Goal: Information Seeking & Learning: Learn about a topic

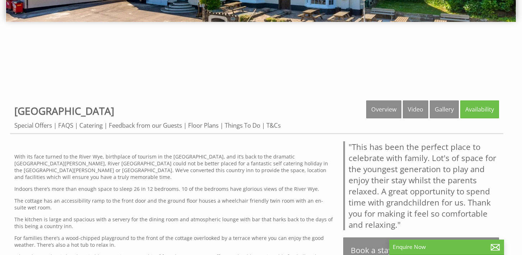
scroll to position [202, 0]
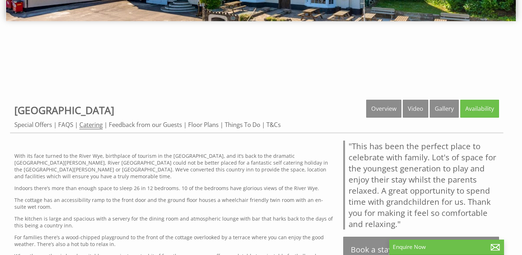
click at [97, 125] on link "Catering" at bounding box center [90, 125] width 23 height 9
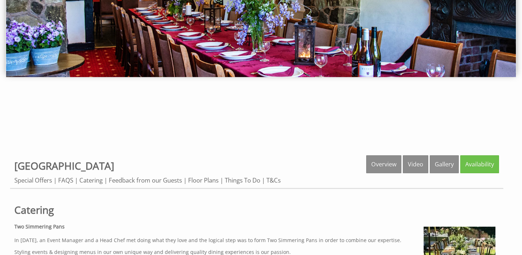
scroll to position [147, 0]
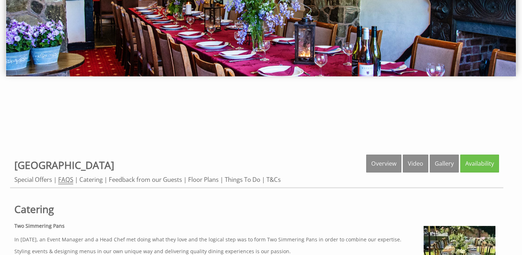
click at [68, 179] on link "FAQS" at bounding box center [65, 180] width 15 height 9
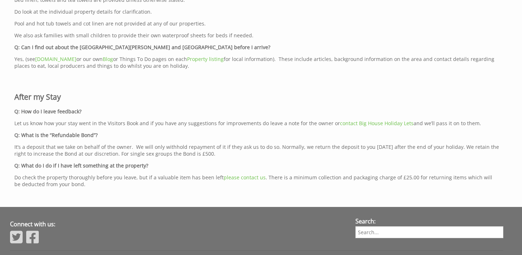
scroll to position [1641, 0]
